Goal: Navigation & Orientation: Find specific page/section

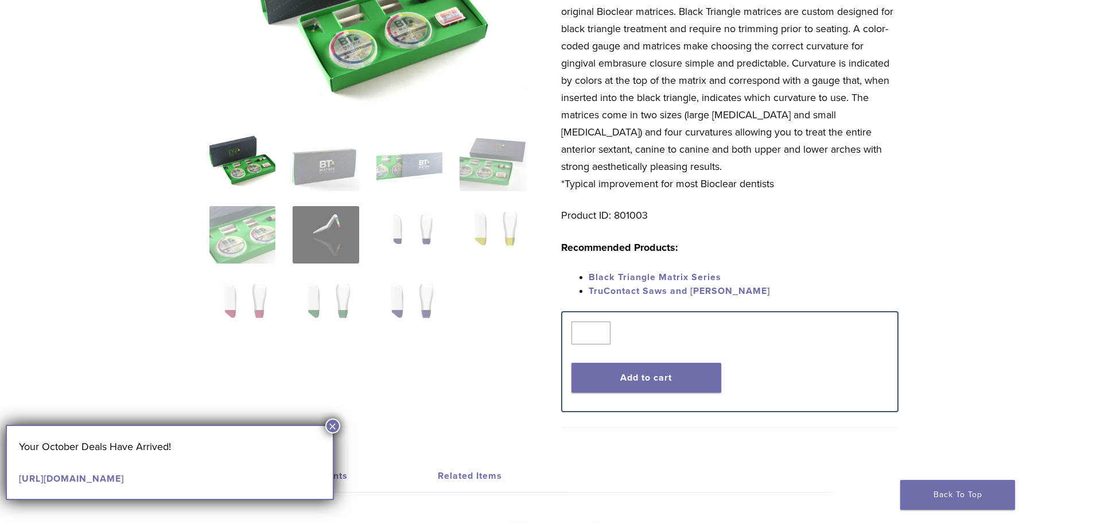
scroll to position [229, 0]
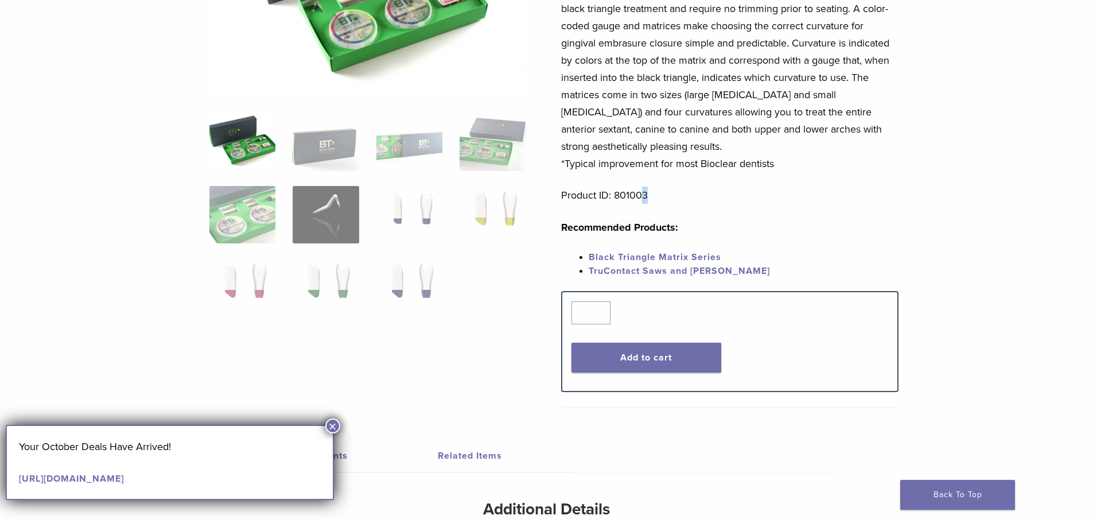
drag, startPoint x: 644, startPoint y: 196, endPoint x: 651, endPoint y: 198, distance: 7.8
click at [652, 201] on p "Product ID: 801003" at bounding box center [729, 194] width 337 height 17
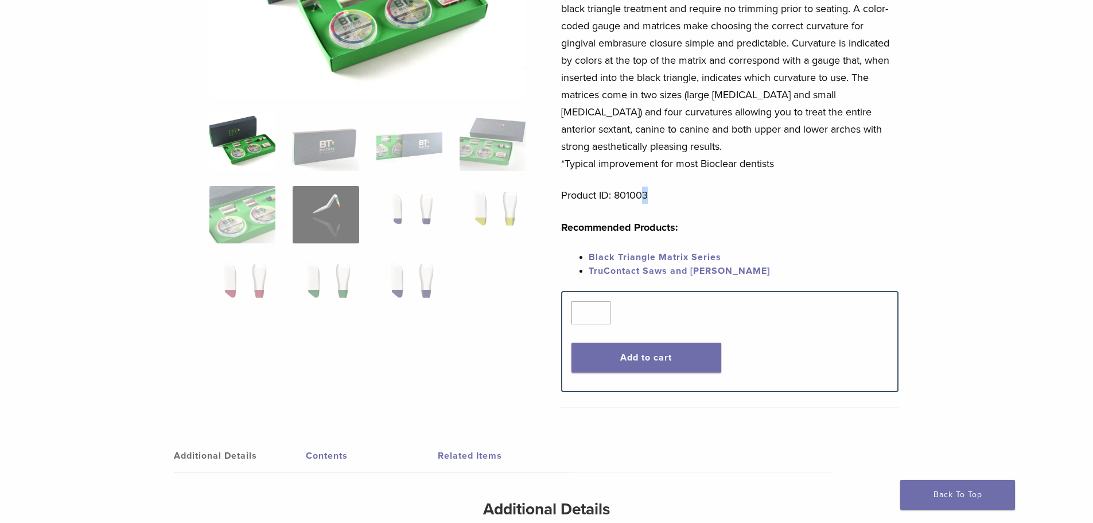
click at [649, 198] on p "Product ID: 801003" at bounding box center [729, 194] width 337 height 17
drag, startPoint x: 649, startPoint y: 194, endPoint x: 615, endPoint y: 200, distance: 34.4
click at [615, 200] on p "Product ID: 801003" at bounding box center [729, 194] width 337 height 17
click at [758, 235] on p "Recommended Products:" at bounding box center [729, 227] width 337 height 17
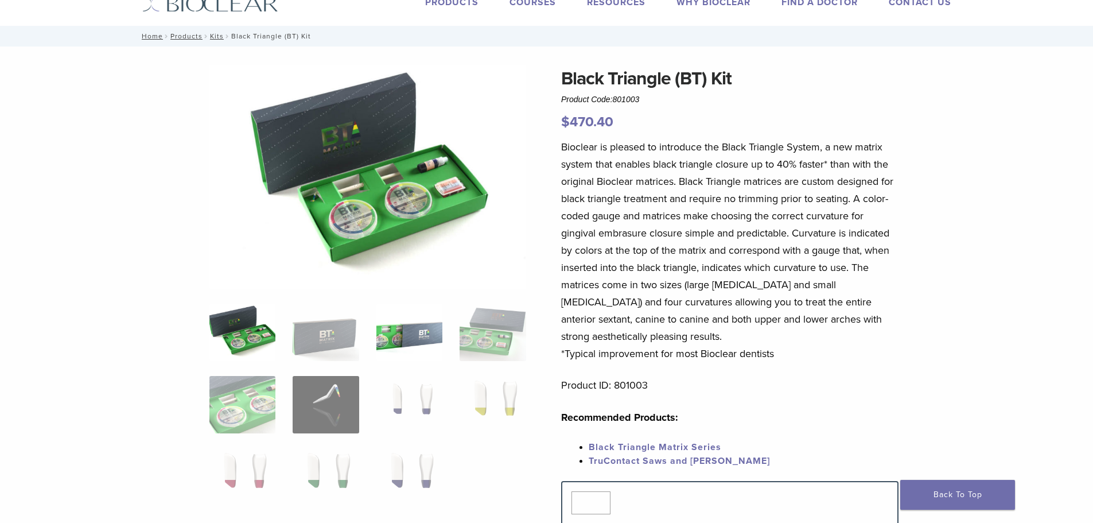
scroll to position [57, 0]
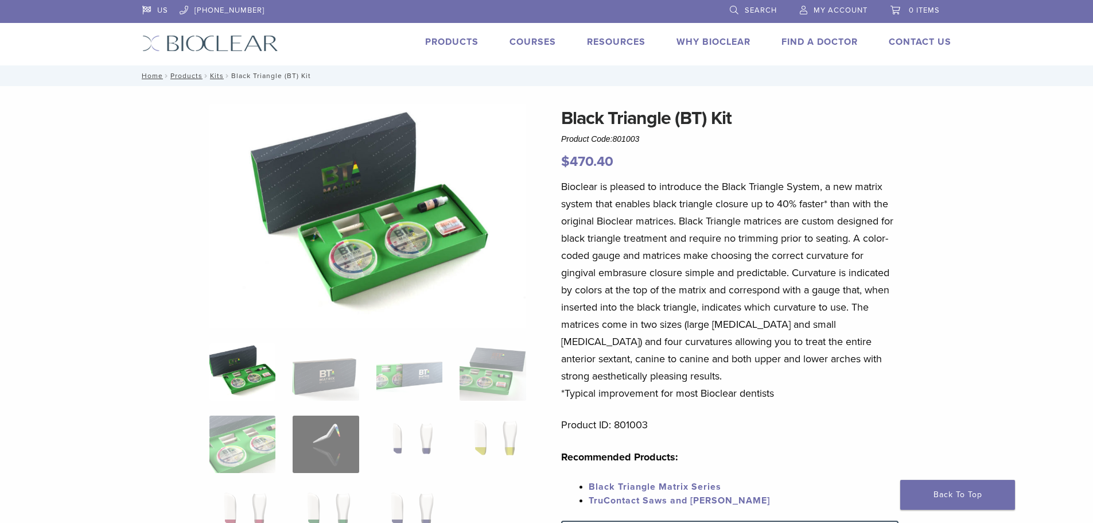
click at [458, 46] on link "Products" at bounding box center [451, 41] width 53 height 11
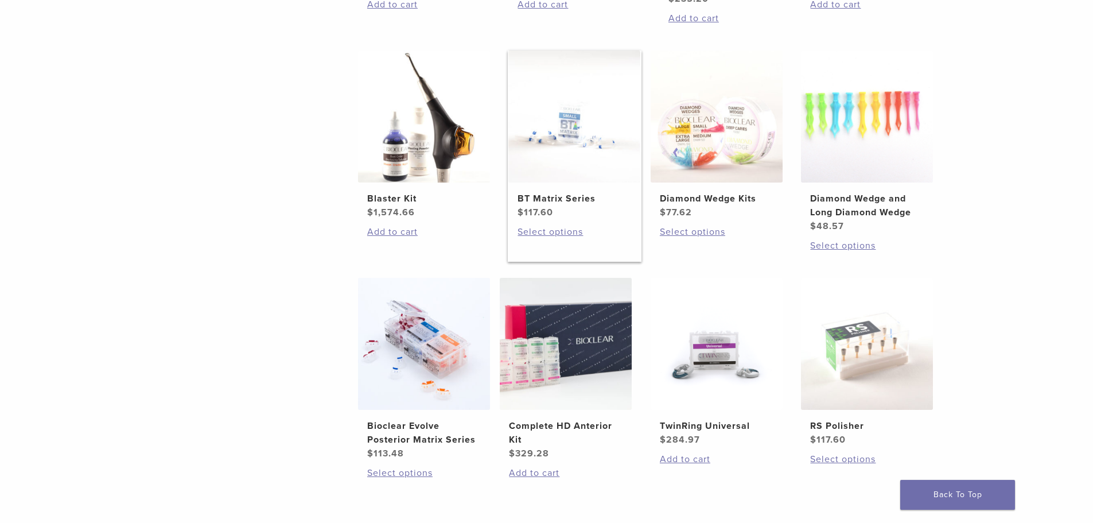
scroll to position [746, 0]
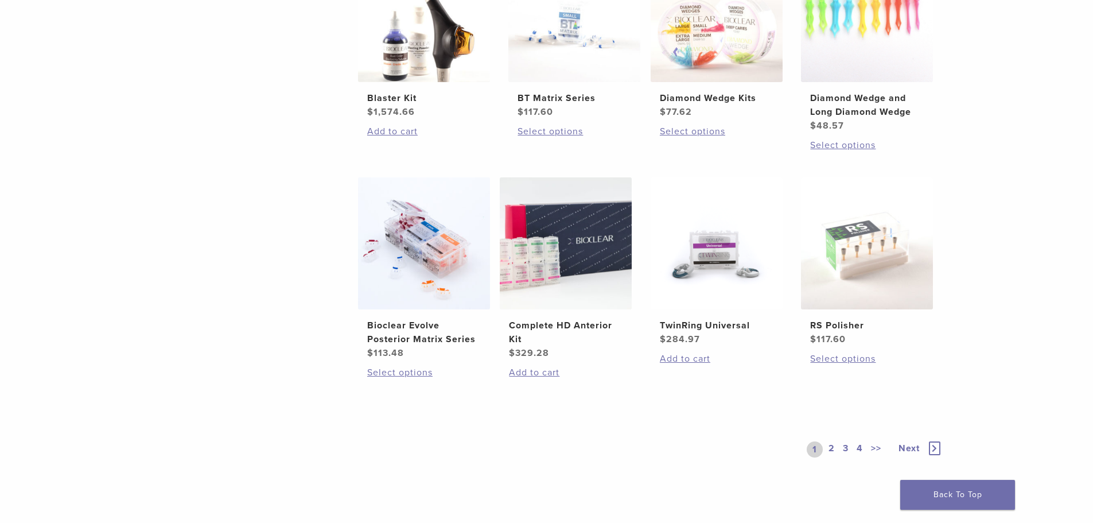
click at [828, 449] on link "2" at bounding box center [831, 449] width 11 height 16
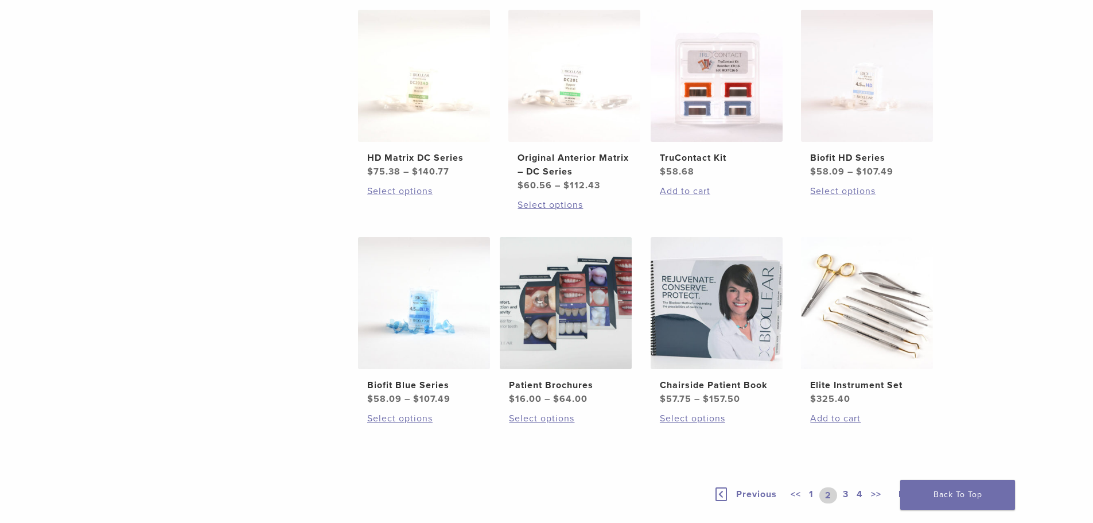
scroll to position [860, 0]
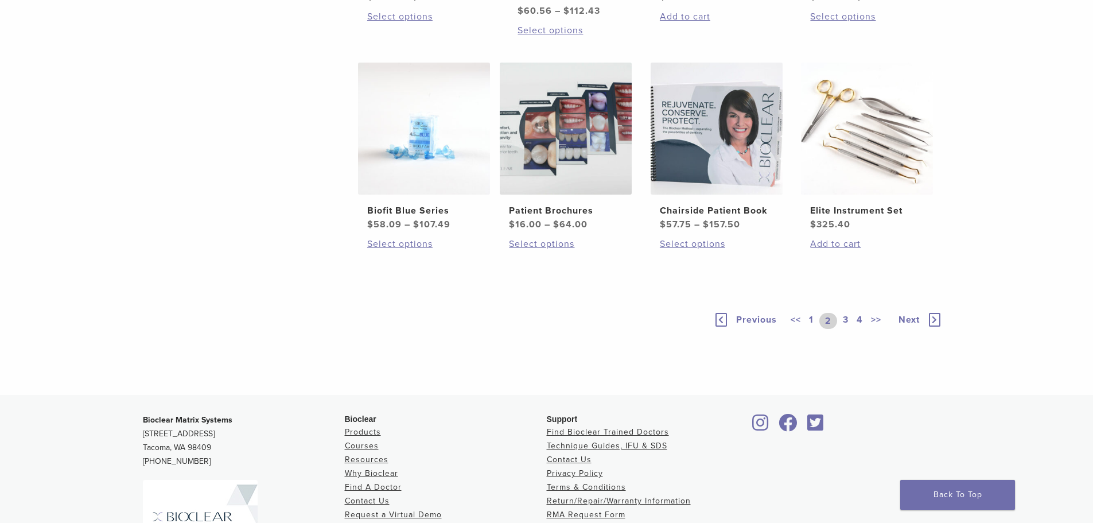
click at [847, 319] on link "3" at bounding box center [845, 321] width 10 height 16
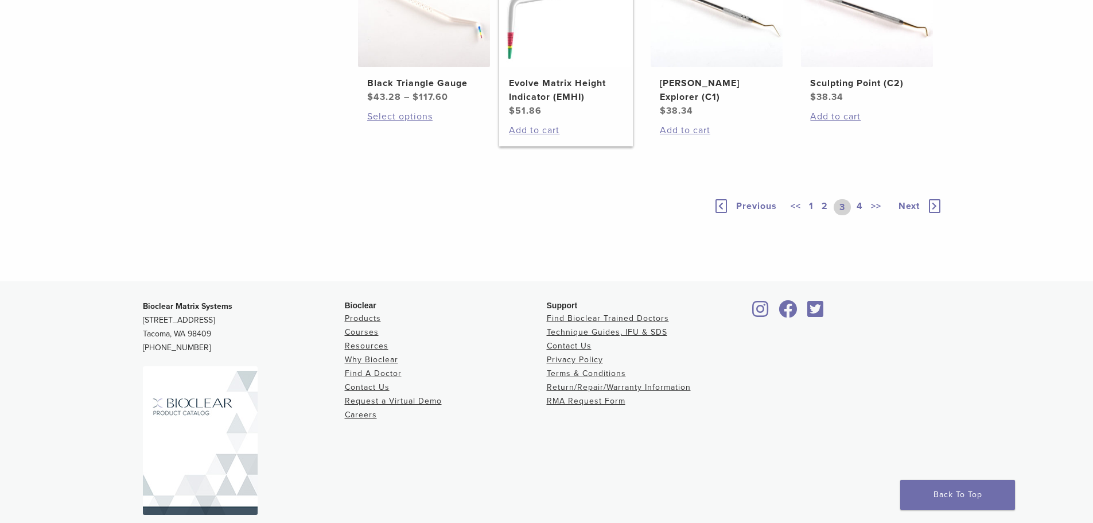
scroll to position [918, 0]
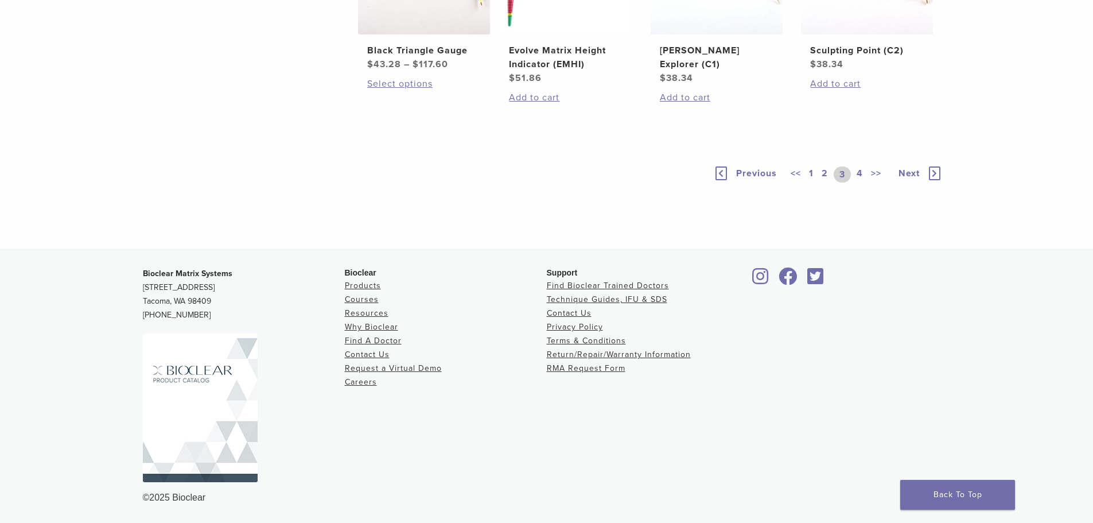
click at [859, 182] on link "4" at bounding box center [859, 174] width 11 height 16
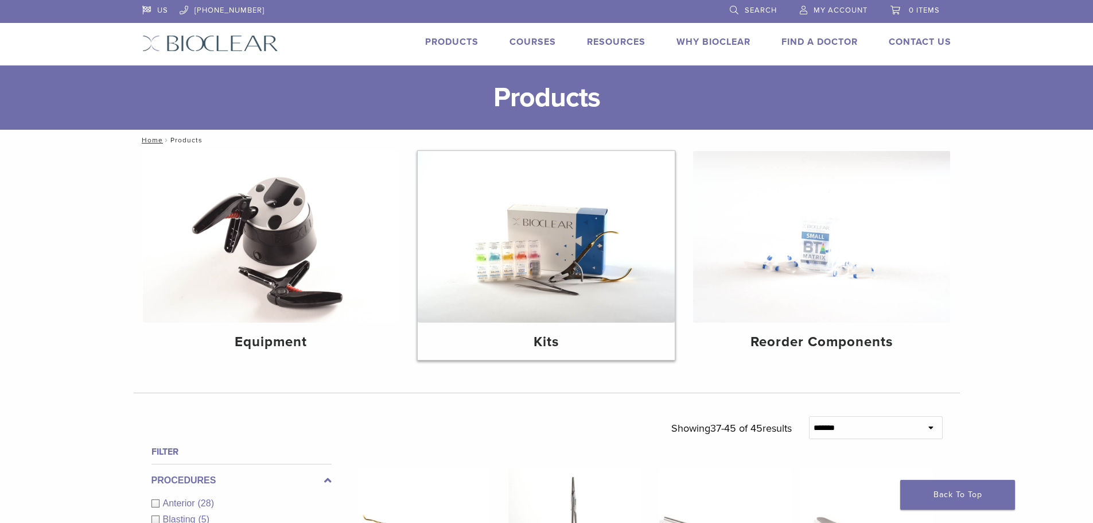
click at [528, 284] on img at bounding box center [546, 237] width 257 height 172
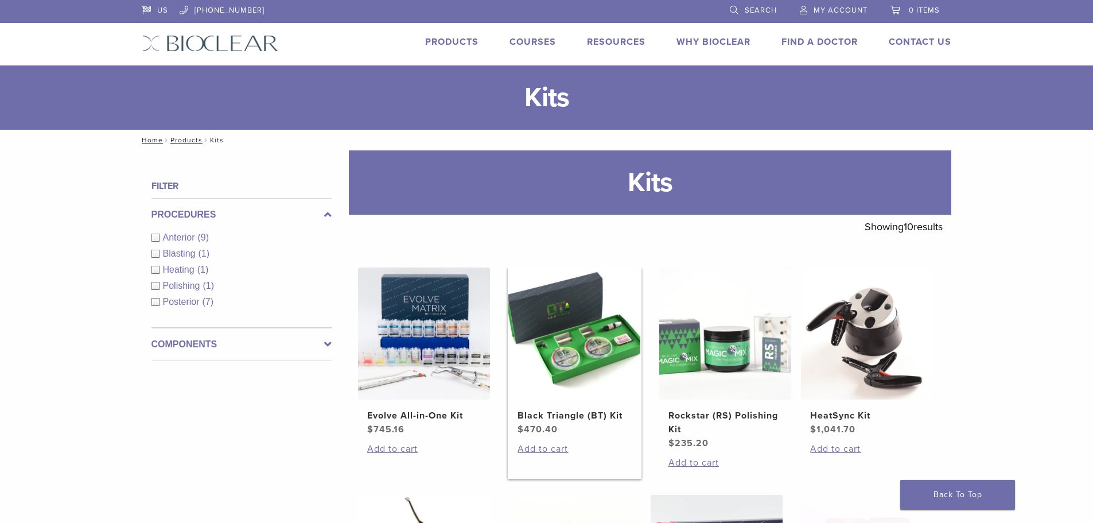
click at [605, 354] on img at bounding box center [574, 333] width 132 height 132
